Goal: Find specific page/section: Find specific page/section

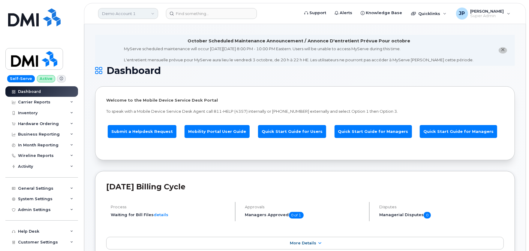
click at [138, 13] on link "Demo Account 1" at bounding box center [128, 13] width 60 height 11
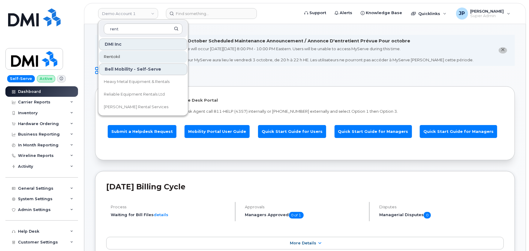
type input "rent"
click at [125, 53] on link "Rentokil" at bounding box center [143, 57] width 88 height 12
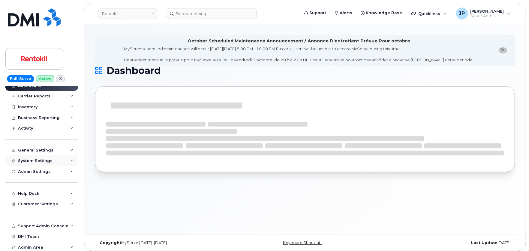
scroll to position [7, 0]
click at [47, 200] on div "Customer Settings" at bounding box center [41, 202] width 73 height 11
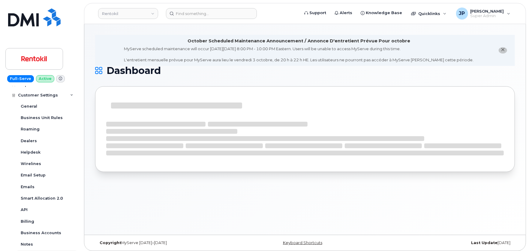
scroll to position [179, 0]
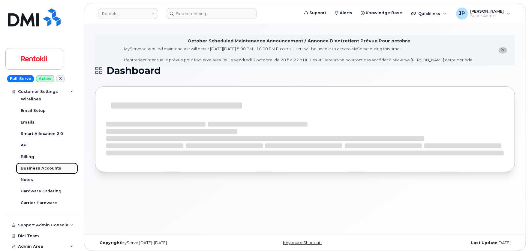
click at [42, 167] on div "Business Accounts" at bounding box center [41, 167] width 41 height 5
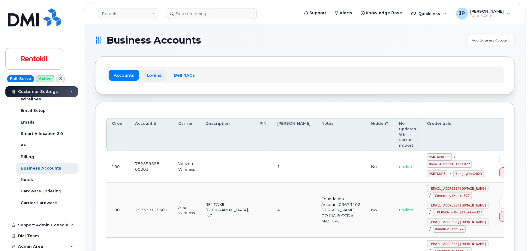
click at [152, 76] on link "Logins" at bounding box center [154, 75] width 25 height 11
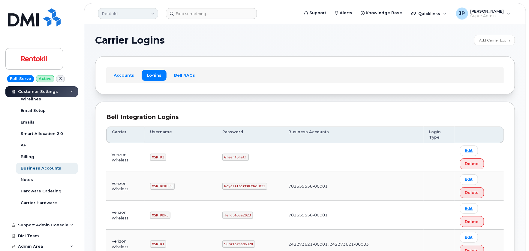
click at [134, 12] on link "Rentokil" at bounding box center [128, 13] width 60 height 11
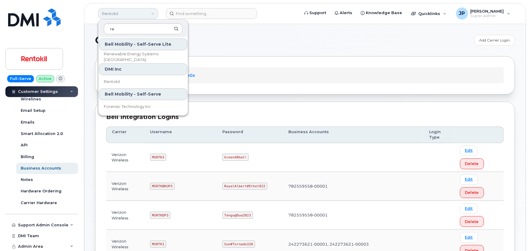
type input "r"
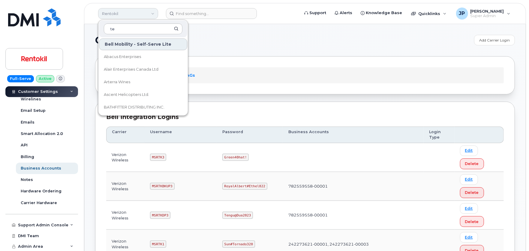
type input "t"
